Goal: Task Accomplishment & Management: Complete application form

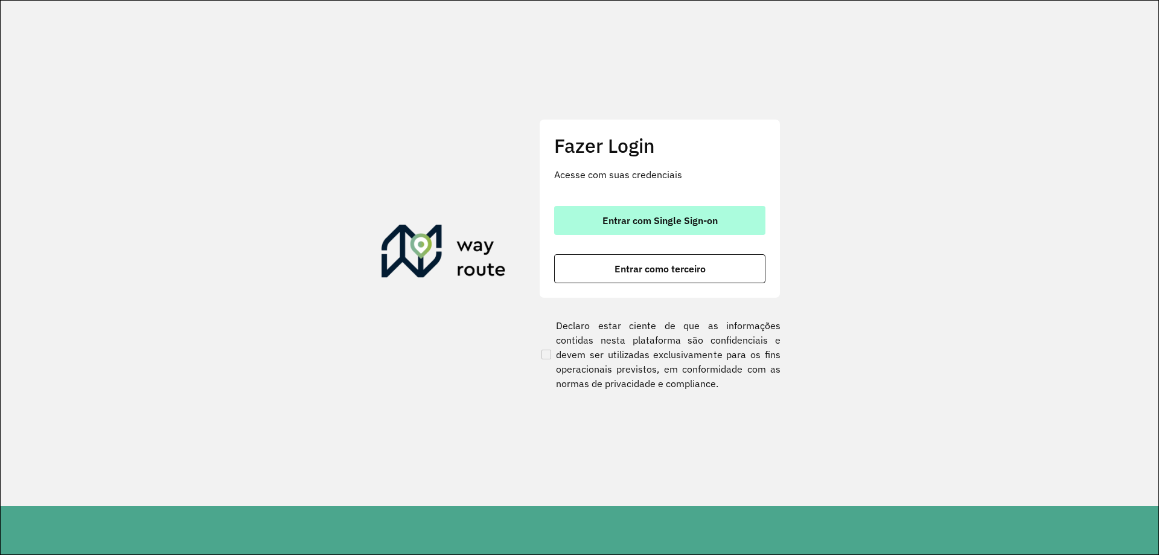
click at [609, 219] on span "Entrar com Single Sign-on" at bounding box center [659, 220] width 115 height 10
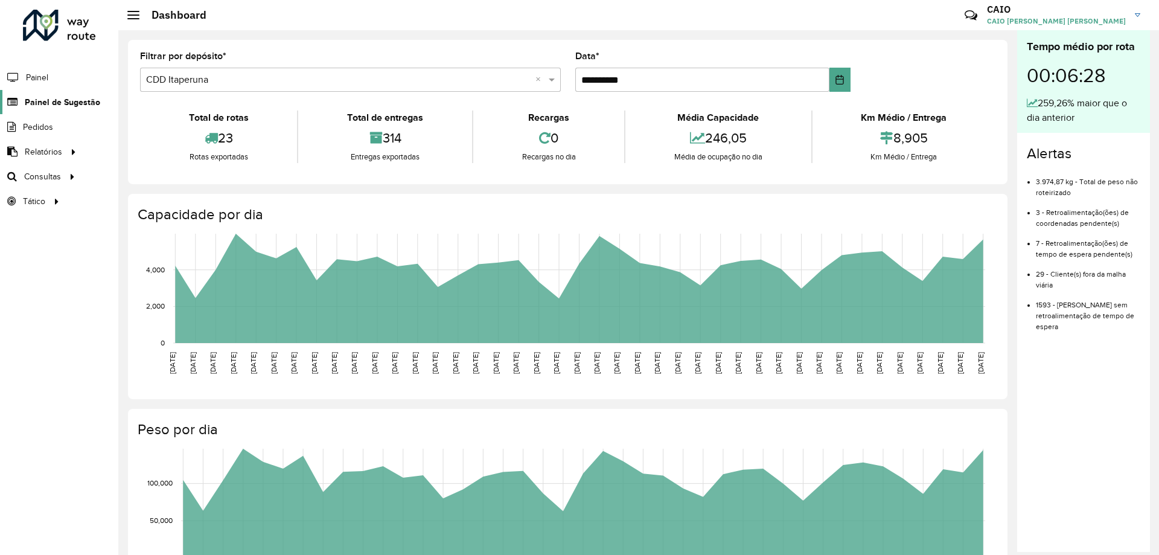
click at [60, 98] on span "Painel de Sugestão" at bounding box center [62, 102] width 75 height 13
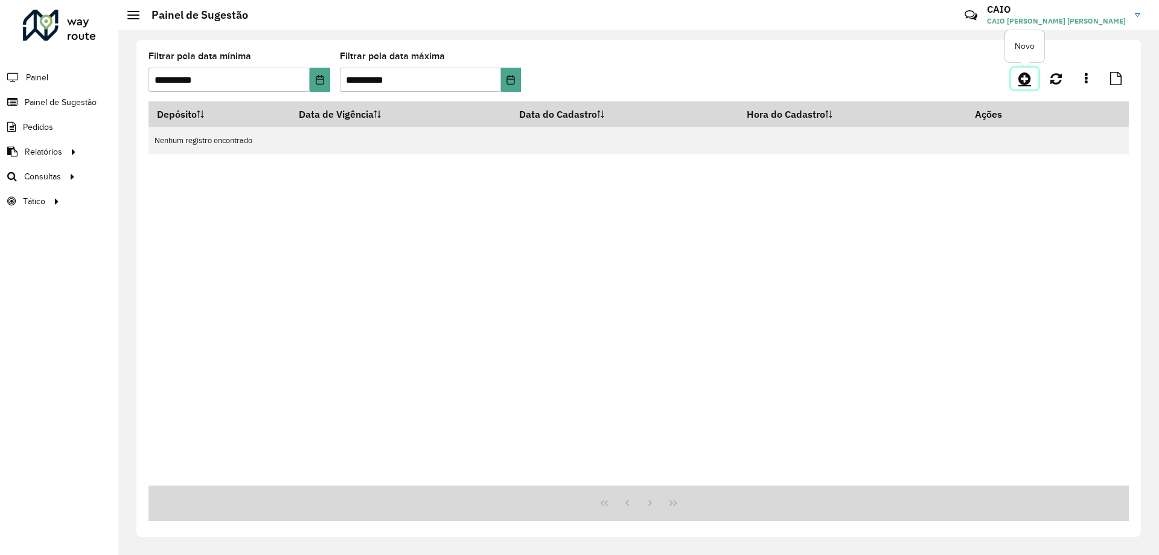
click at [1024, 80] on icon at bounding box center [1024, 78] width 13 height 14
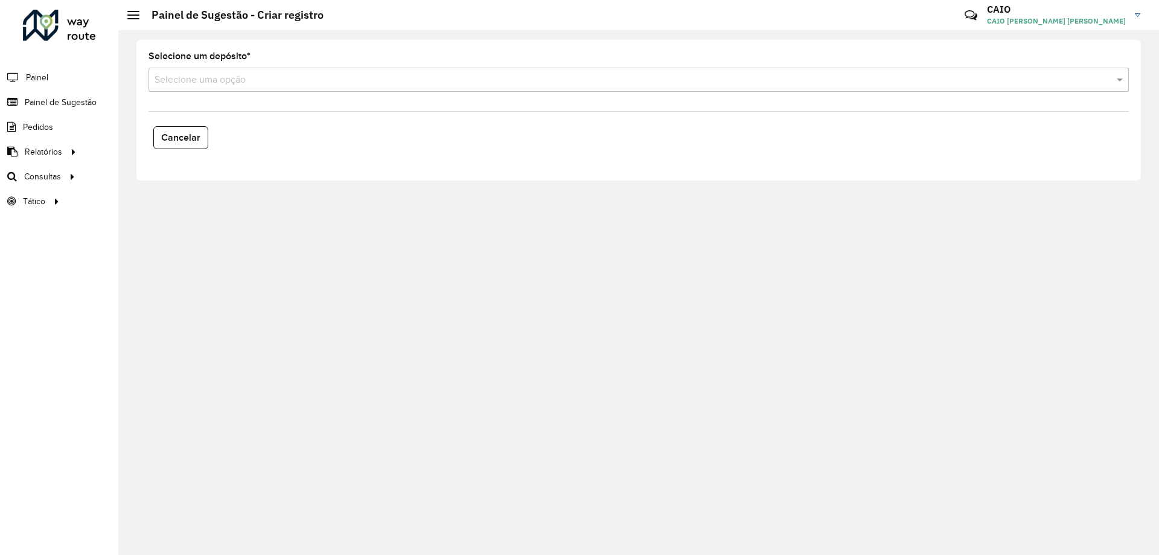
click at [243, 76] on input "text" at bounding box center [627, 80] width 944 height 14
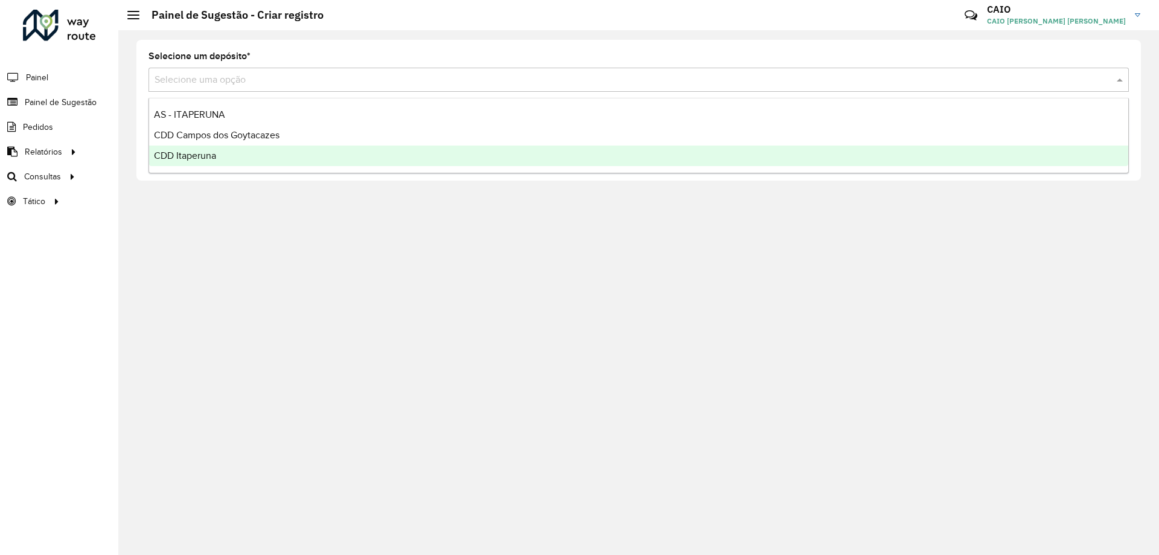
click at [235, 153] on div "CDD Itaperuna" at bounding box center [638, 155] width 979 height 21
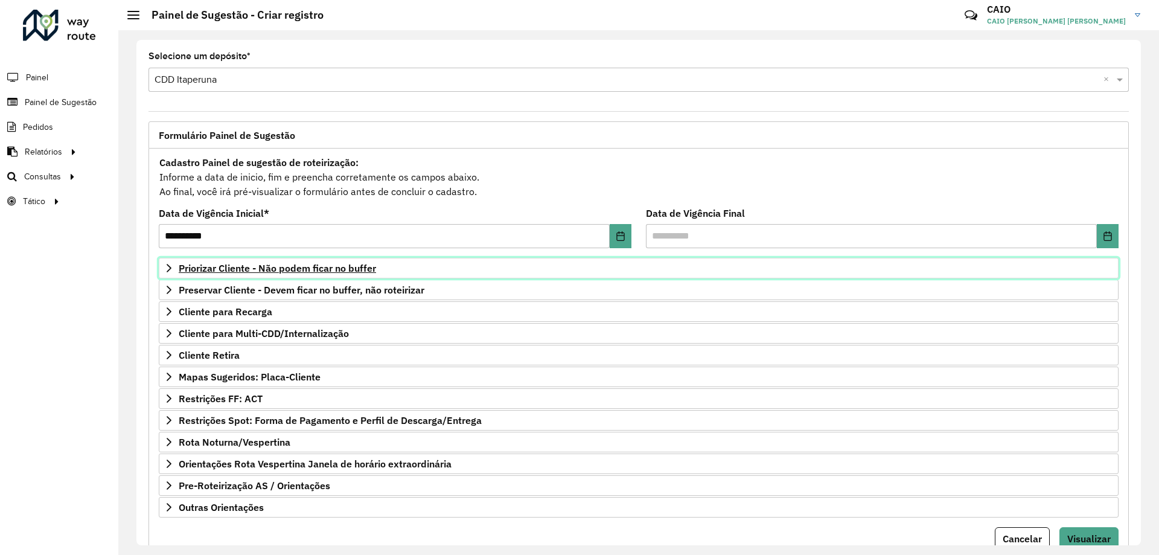
click at [279, 267] on span "Priorizar Cliente - Não podem ficar no buffer" at bounding box center [277, 268] width 197 height 10
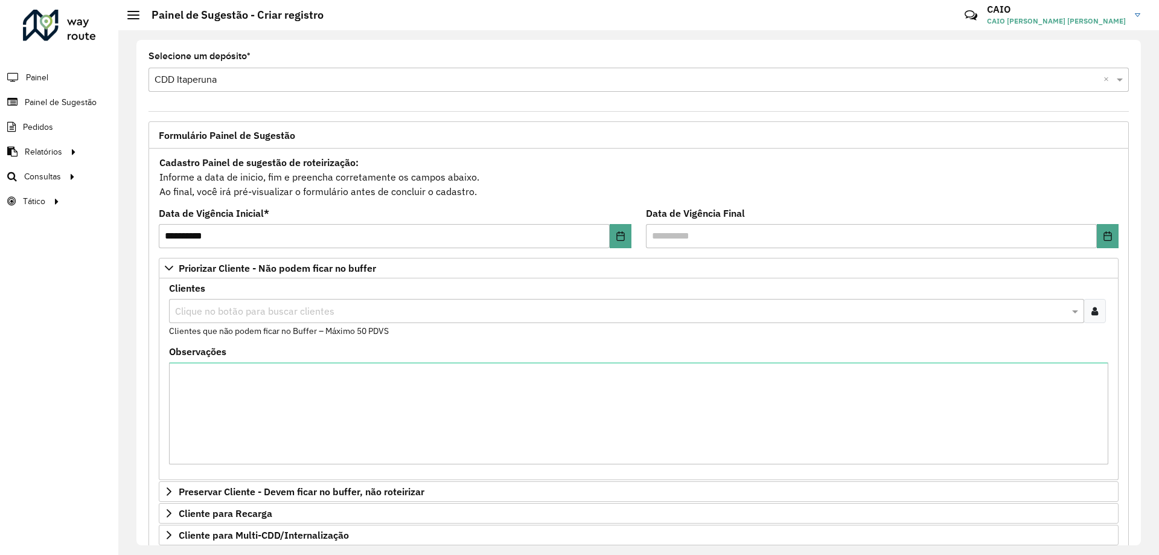
click at [266, 306] on input "text" at bounding box center [620, 311] width 897 height 14
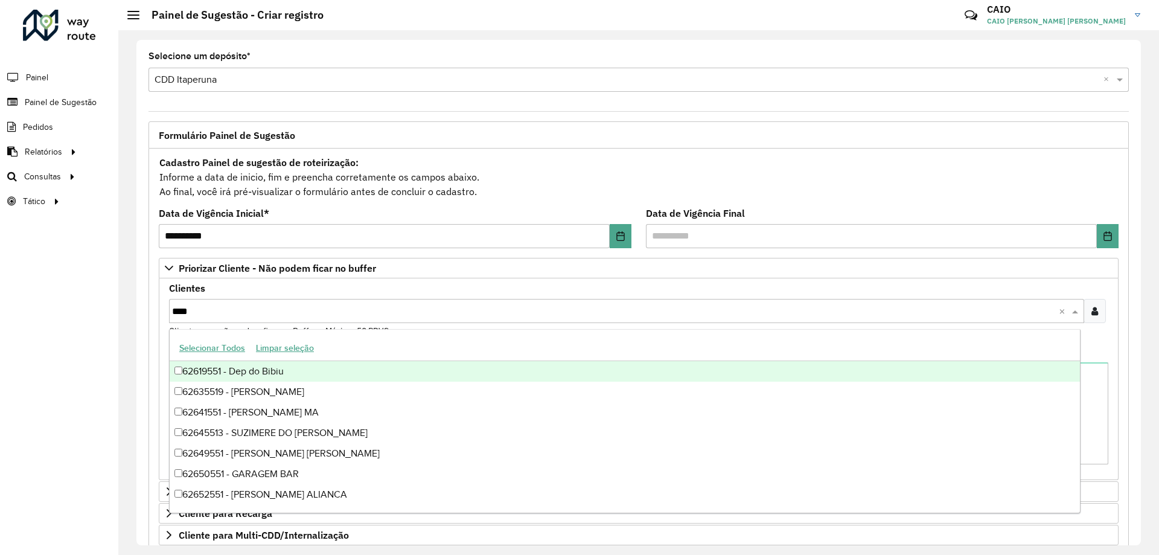
type input "*****"
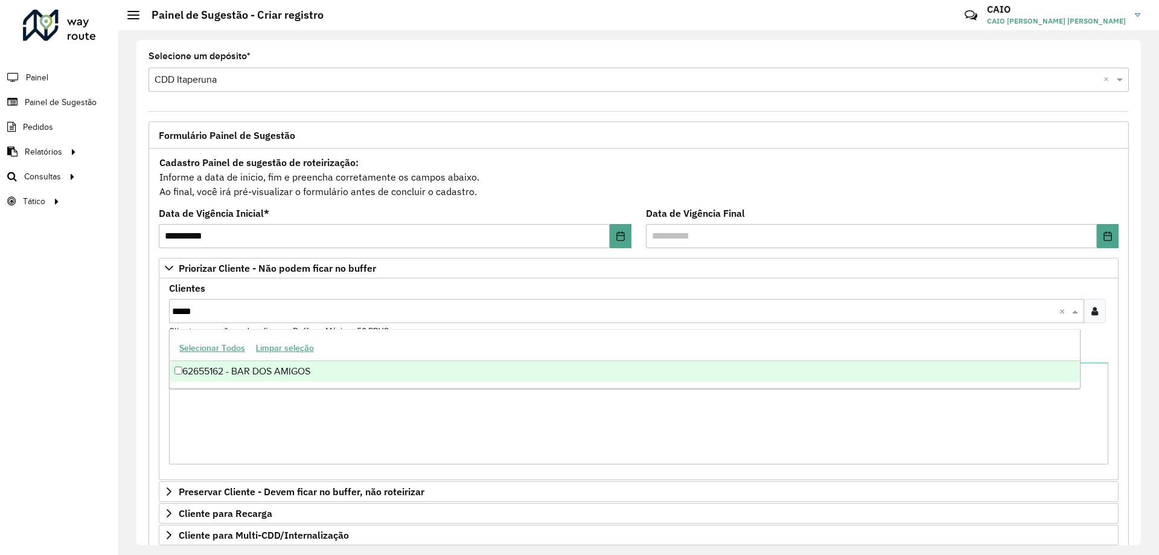
click at [342, 371] on div "62655162 - BAR DOS AMIGOS" at bounding box center [625, 371] width 910 height 21
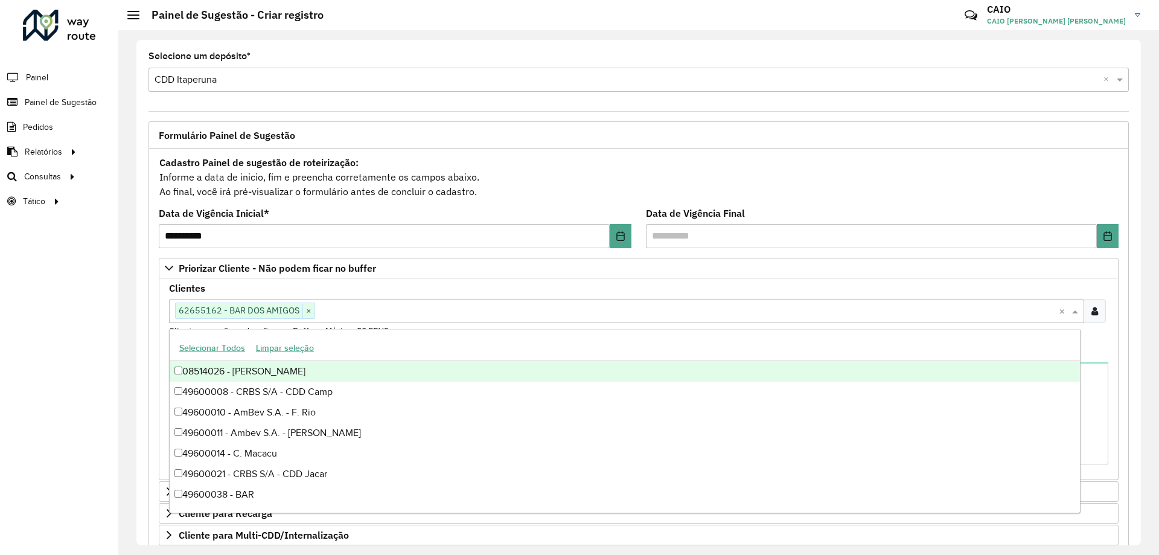
click at [150, 289] on div "**********" at bounding box center [638, 457] width 980 height 619
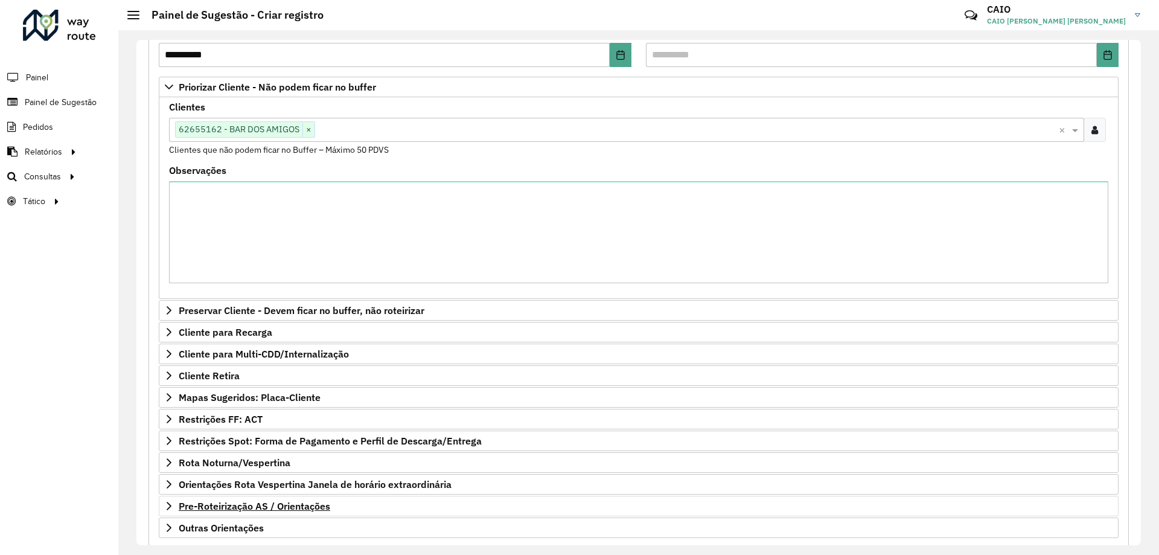
scroll to position [249, 0]
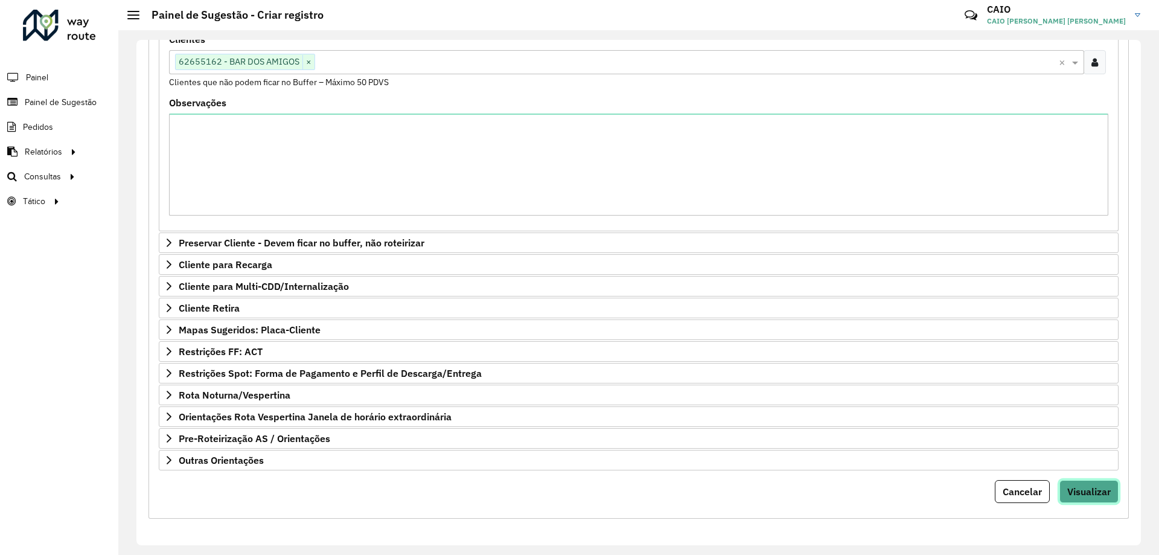
click at [1083, 491] on span "Visualizar" at bounding box center [1088, 491] width 43 height 12
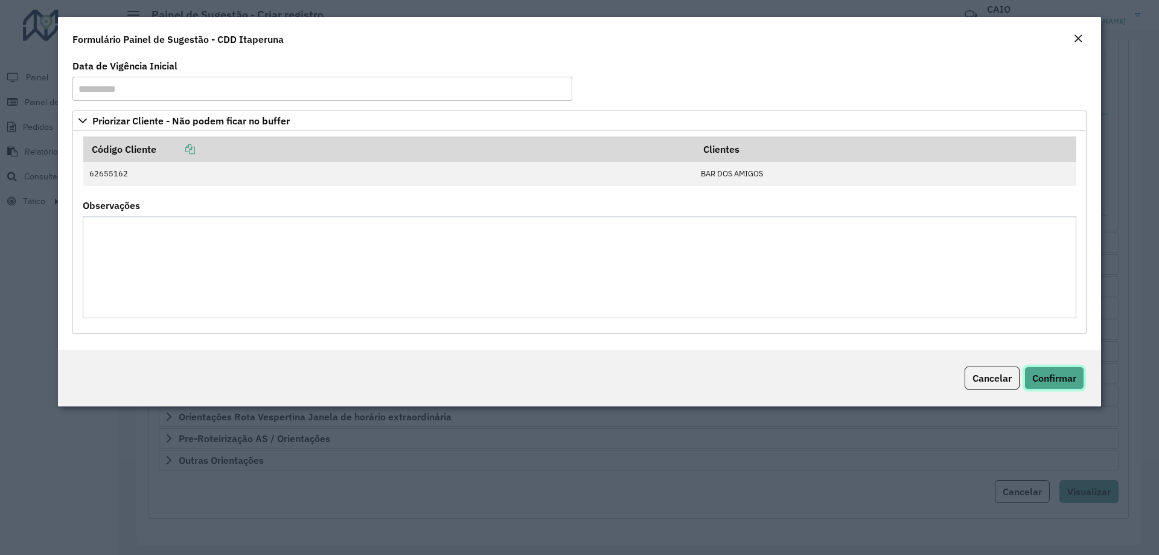
click at [1068, 382] on span "Confirmar" at bounding box center [1054, 378] width 44 height 12
